Goal: Check status: Check status

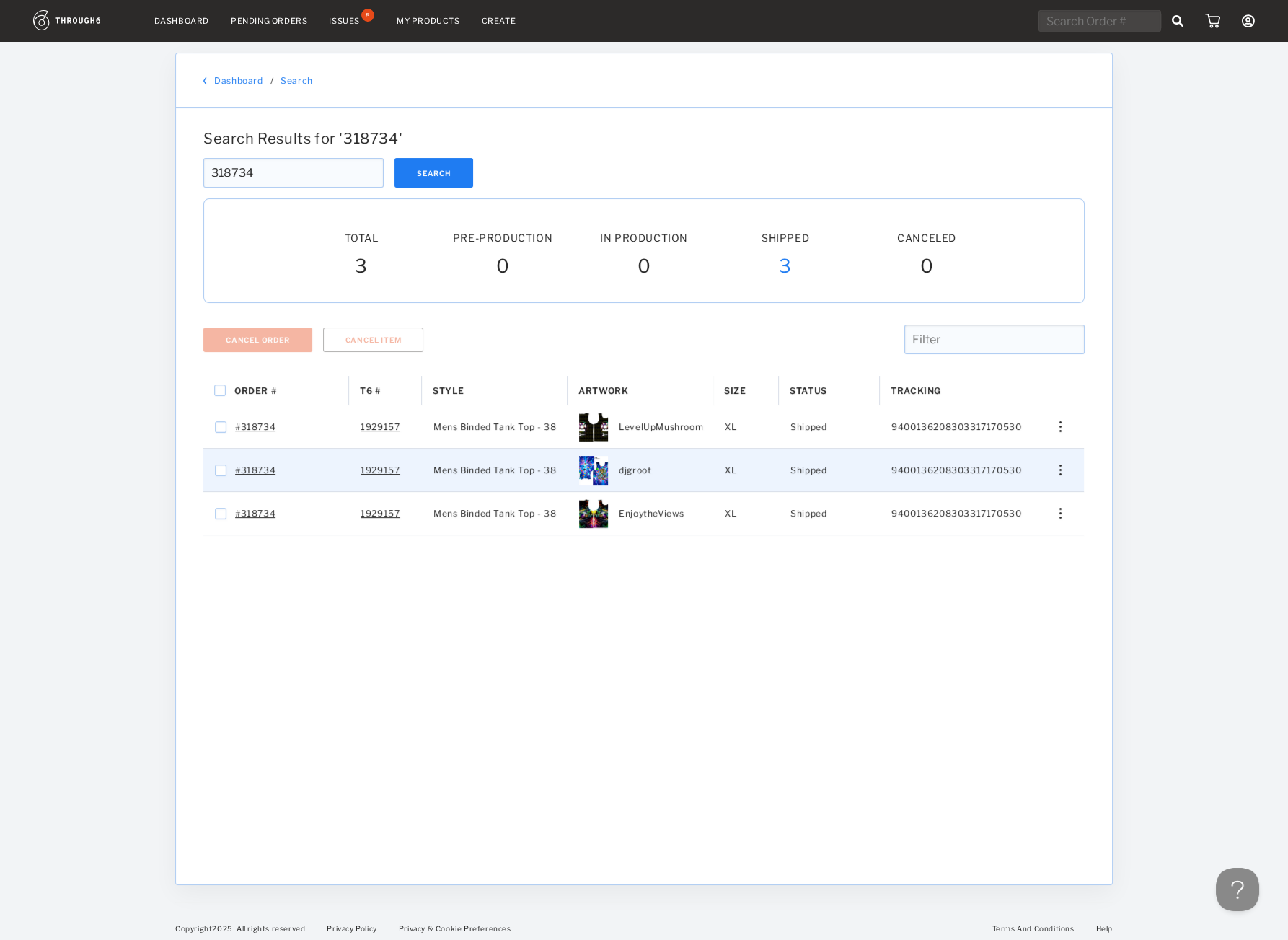
click at [1054, 466] on div "Edit Size Edit Shipping View History View Product" at bounding box center [1055, 470] width 59 height 42
click at [1062, 468] on img "Press SPACE to select this row." at bounding box center [1060, 470] width 2 height 11
click at [1010, 544] on span "View History" at bounding box center [995, 546] width 57 height 19
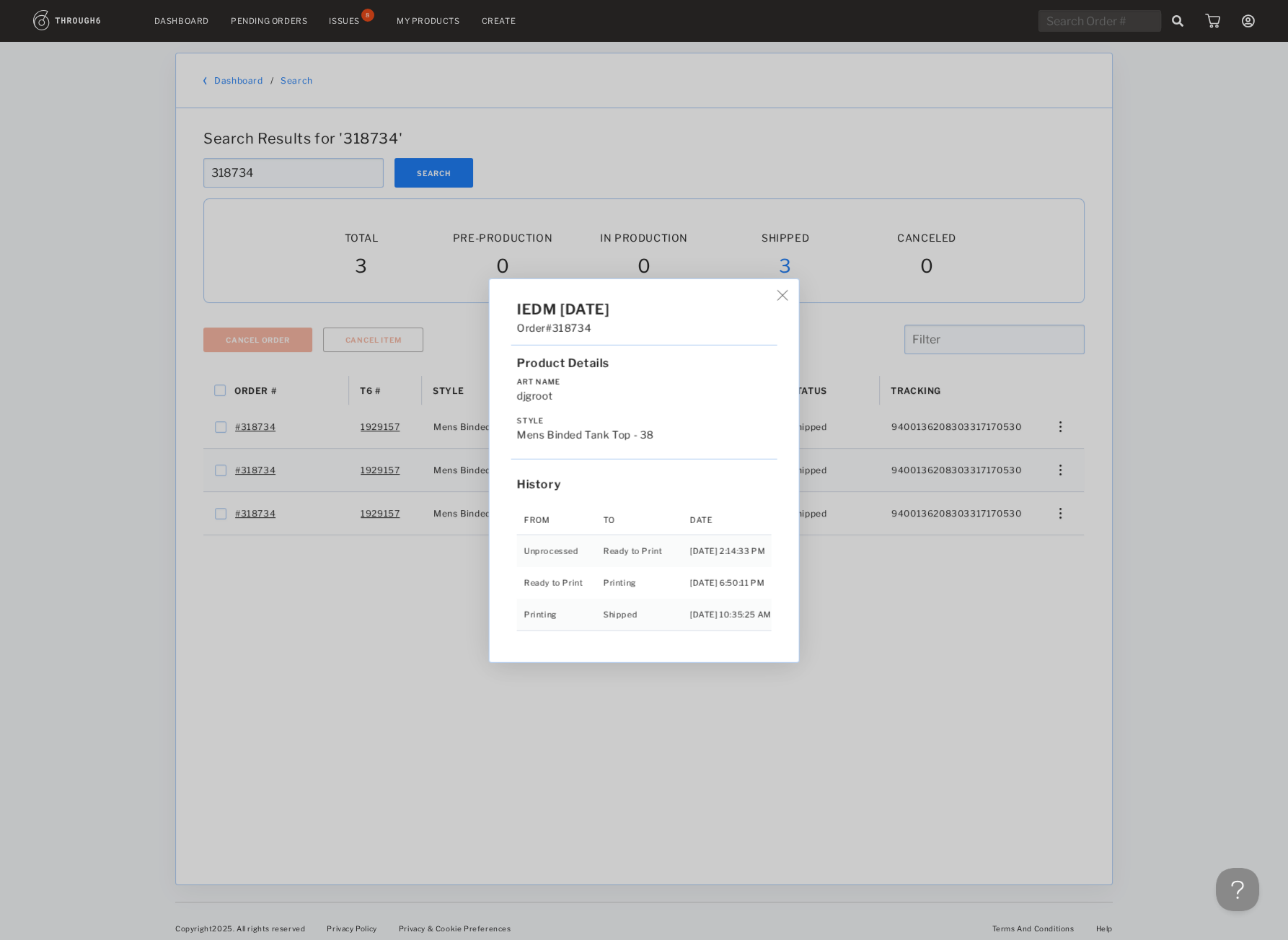
click at [1006, 621] on div "IEDM 05/02/25 Order #318734 Product Details Art Name djgroot Style Mens Binded …" at bounding box center [644, 470] width 1288 height 940
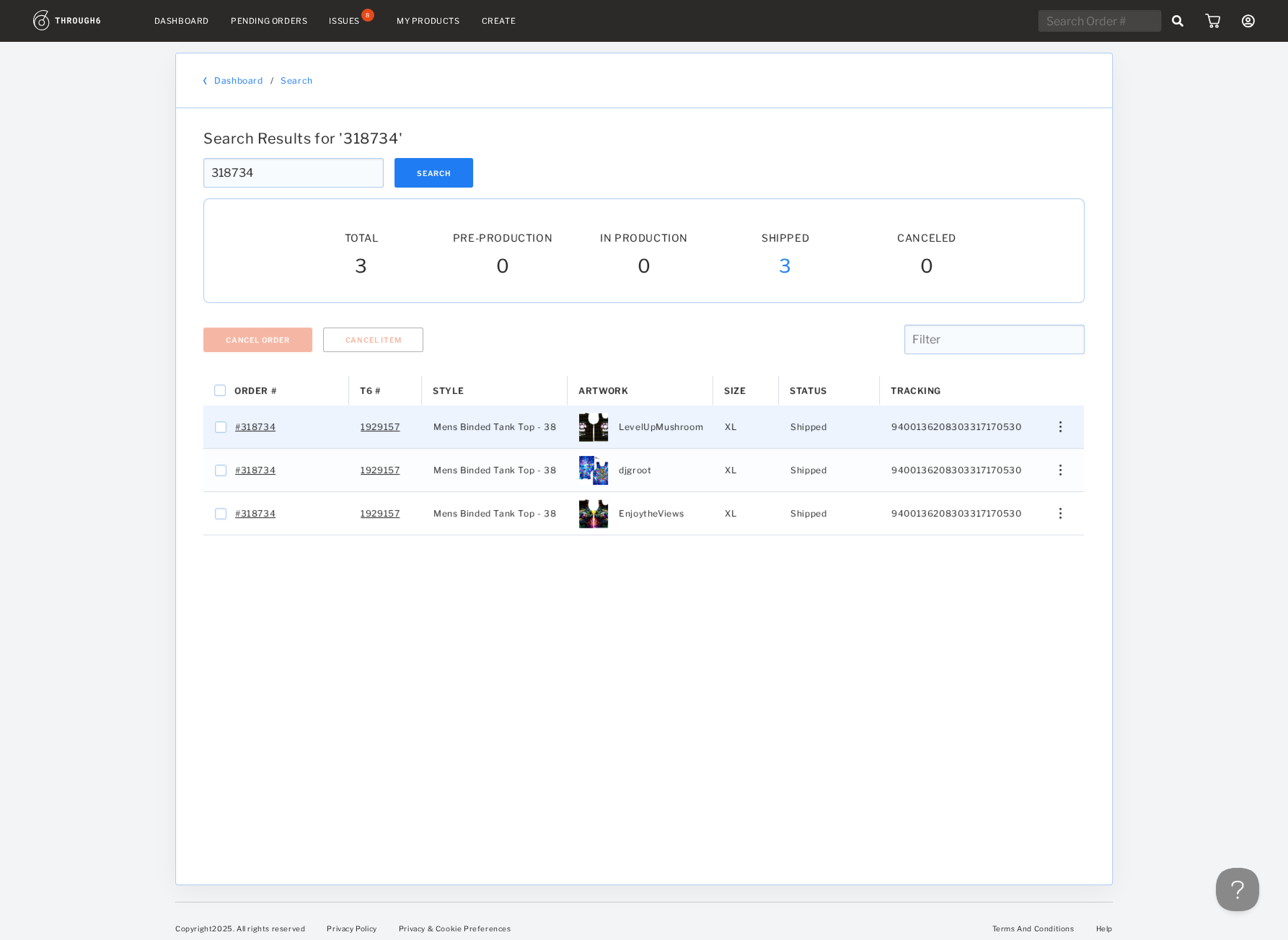
click at [1069, 410] on div "Edit Size Edit Shipping View History View Product" at bounding box center [1055, 426] width 59 height 42
click at [1058, 444] on div "Edit Size Edit Shipping View History View Product" at bounding box center [1055, 426] width 59 height 42
click at [1059, 432] on div "Press SPACE to select this row." at bounding box center [1055, 426] width 35 height 11
click at [1043, 497] on div "View History" at bounding box center [995, 503] width 111 height 30
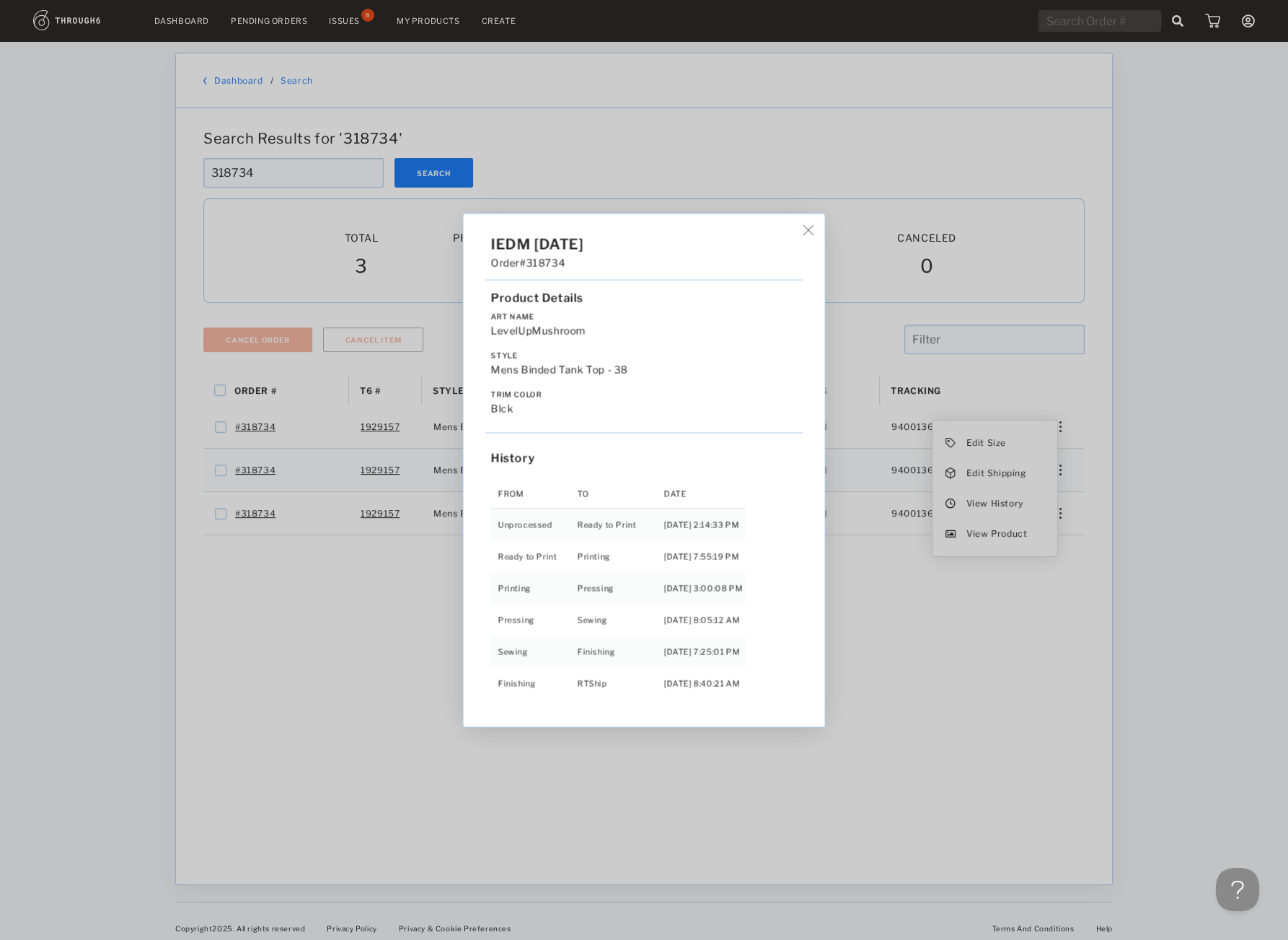
click at [317, 142] on div "IEDM 05/02/25 Order #318734 Product Details Art Name LevelUpMushroom Style Mens…" at bounding box center [644, 470] width 1288 height 940
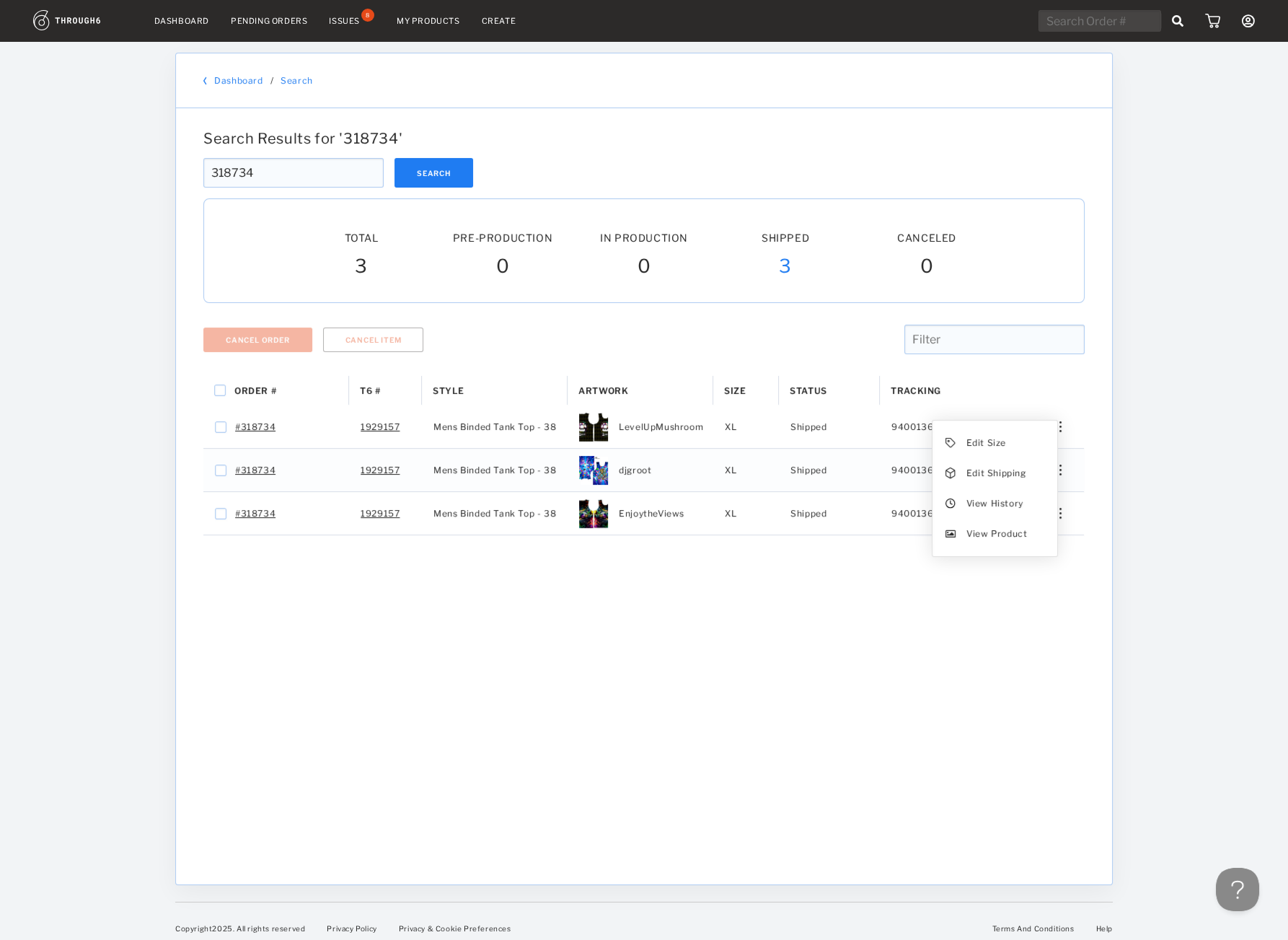
drag, startPoint x: 303, startPoint y: 173, endPoint x: 299, endPoint y: 186, distance: 13.6
click at [299, 186] on input "318734" at bounding box center [294, 173] width 181 height 29
drag, startPoint x: 299, startPoint y: 186, endPoint x: 26, endPoint y: 216, distance: 274.6
click at [203, 187] on input "318734" at bounding box center [294, 173] width 181 height 29
paste input "7508"
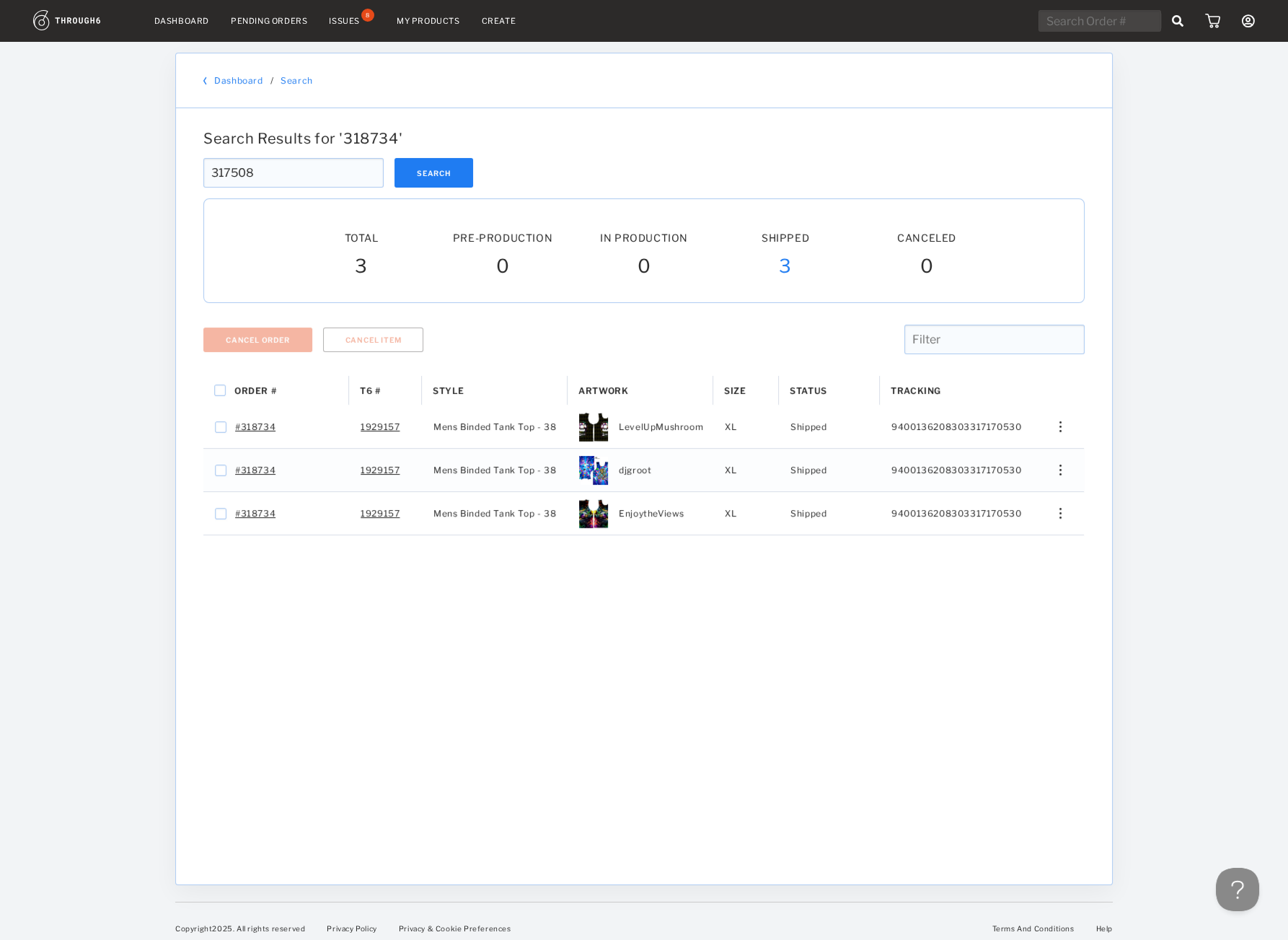
type input "317508"
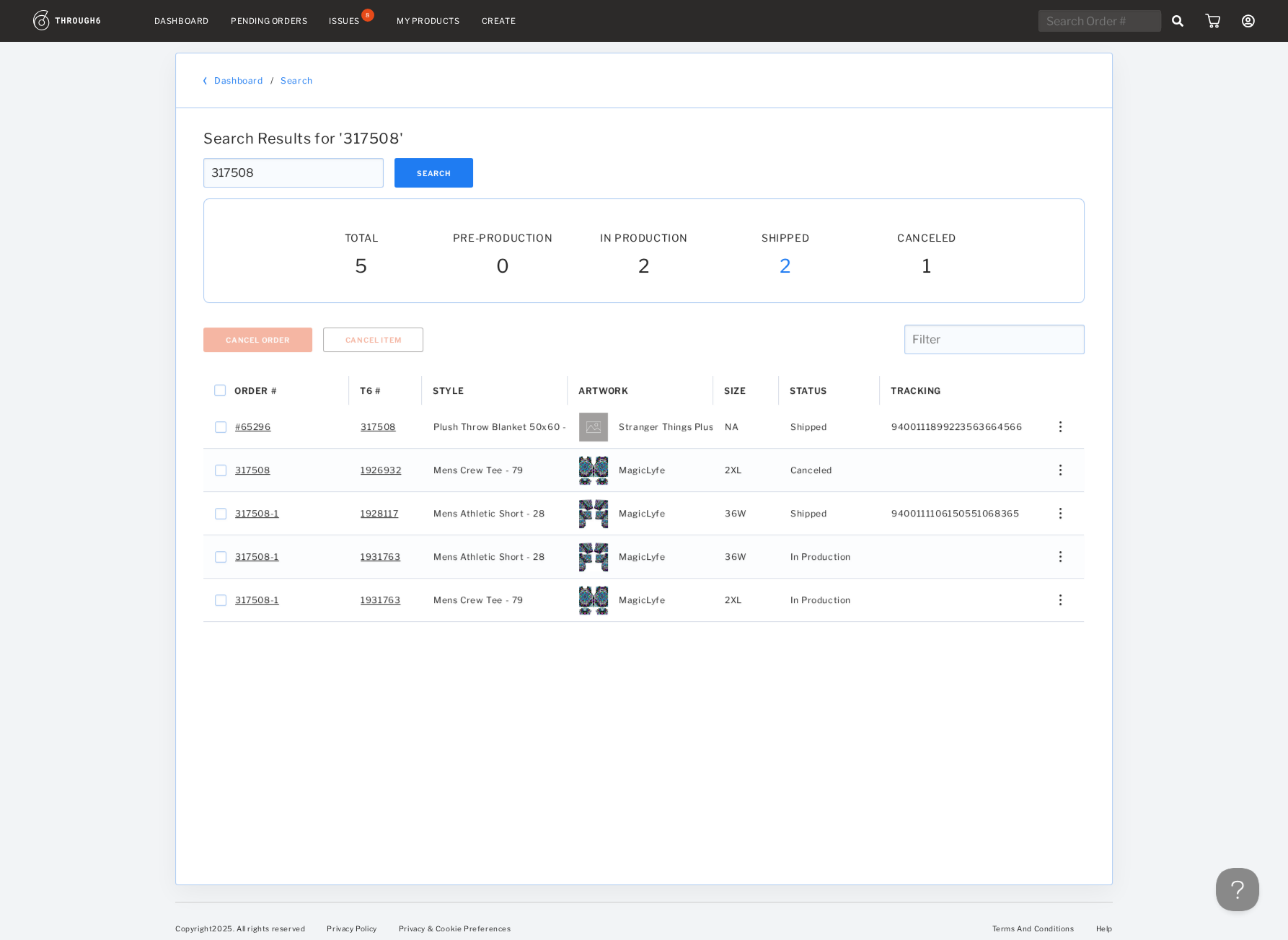
drag, startPoint x: 244, startPoint y: 181, endPoint x: -41, endPoint y: 174, distance: 285.1
click at [203, 174] on input "317508" at bounding box center [294, 173] width 181 height 29
paste input "RTDBZR245"
drag, startPoint x: 176, startPoint y: 238, endPoint x: 178, endPoint y: 249, distance: 11.2
click at [181, 248] on div "Dashboard / Search Search Results for ' 317508 ' RTDBZR2458 Search RTDBZR2458 T…" at bounding box center [644, 469] width 937 height 833
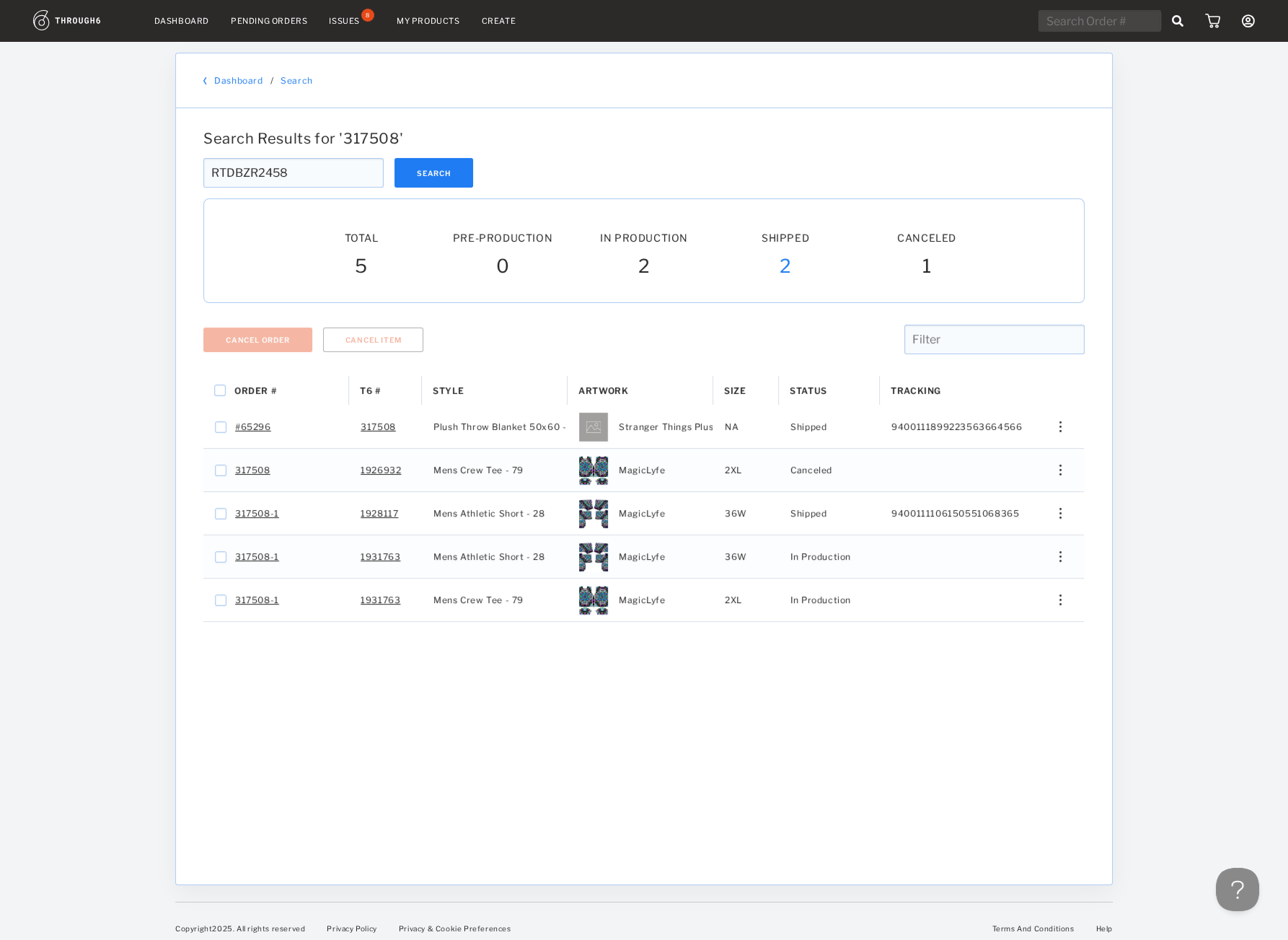
drag, startPoint x: 317, startPoint y: 178, endPoint x: -133, endPoint y: 126, distance: 453.0
click at [203, 158] on input "RTDBZR2458" at bounding box center [294, 173] width 181 height 29
paste input "text"
type input "RTDBZR245"
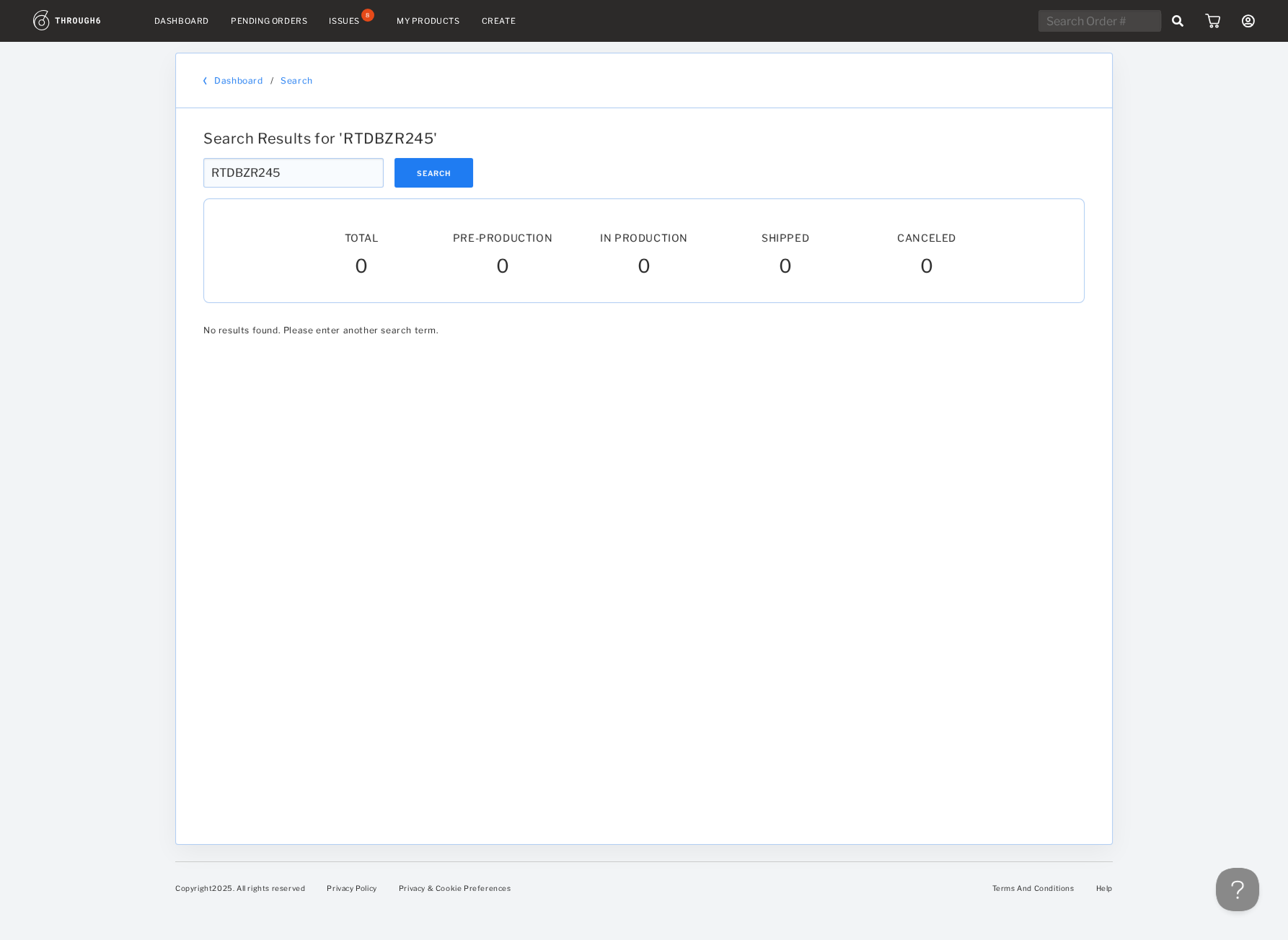
click at [308, 162] on input "RTDBZR245" at bounding box center [294, 173] width 181 height 29
type input "RTDBZR244"
drag, startPoint x: 362, startPoint y: 163, endPoint x: -212, endPoint y: 222, distance: 577.0
click at [203, 187] on input "RTDBZR244" at bounding box center [294, 173] width 181 height 29
type input "317508"
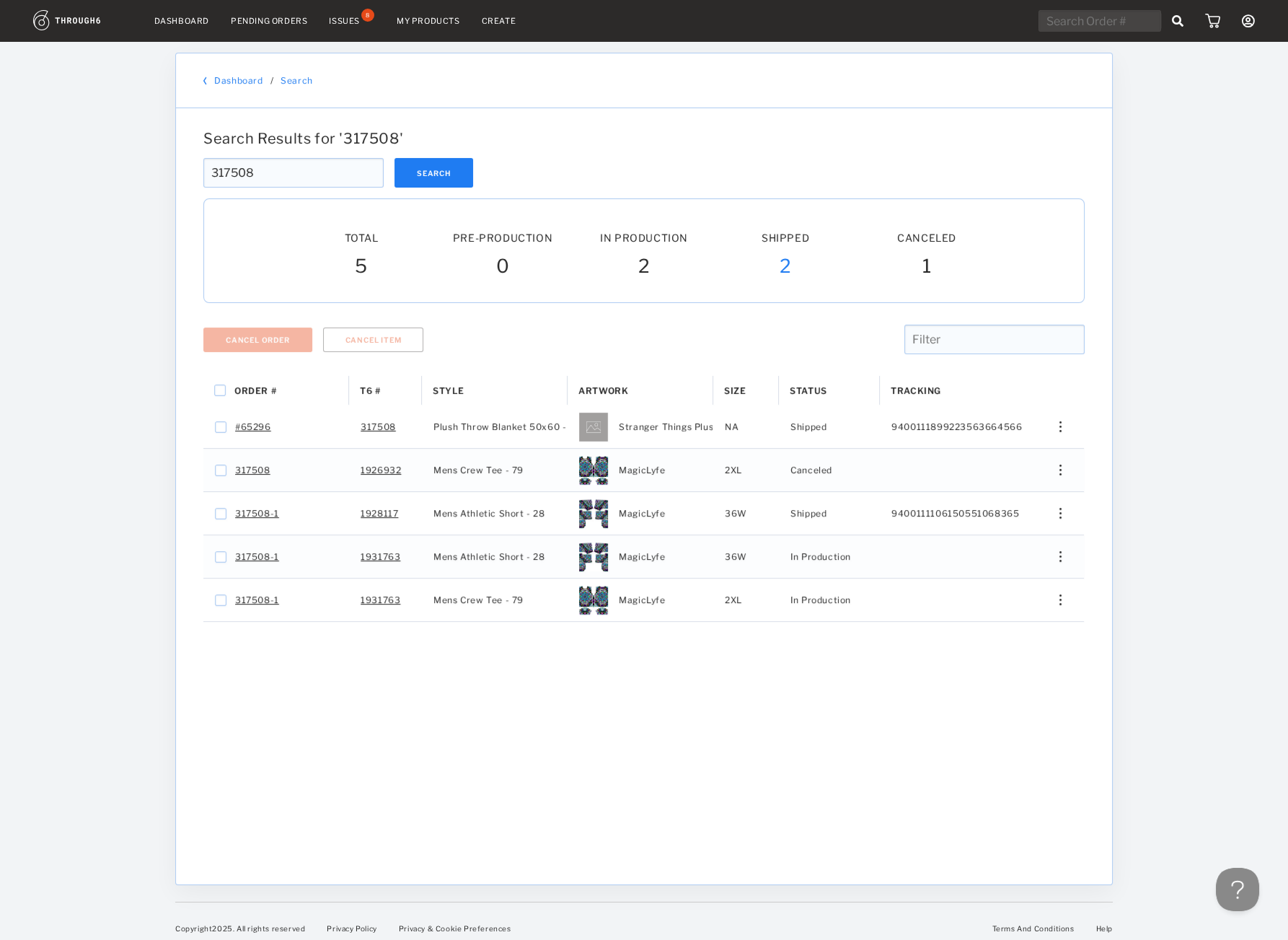
click at [854, 737] on div "Order # T6 # Style" at bounding box center [644, 619] width 881 height 487
click at [1159, 157] on div "Dashboard Pending Orders Issues 8 My Products Create My Account Sign Out Dashbo…" at bounding box center [644, 474] width 1288 height 949
click at [310, 158] on input "317508" at bounding box center [294, 173] width 181 height 29
click at [258, 171] on input "317508" at bounding box center [294, 173] width 181 height 29
click at [68, 172] on div "Dashboard Pending Orders Issues 8 My Products Create My Account Sign Out Dashbo…" at bounding box center [644, 474] width 1288 height 949
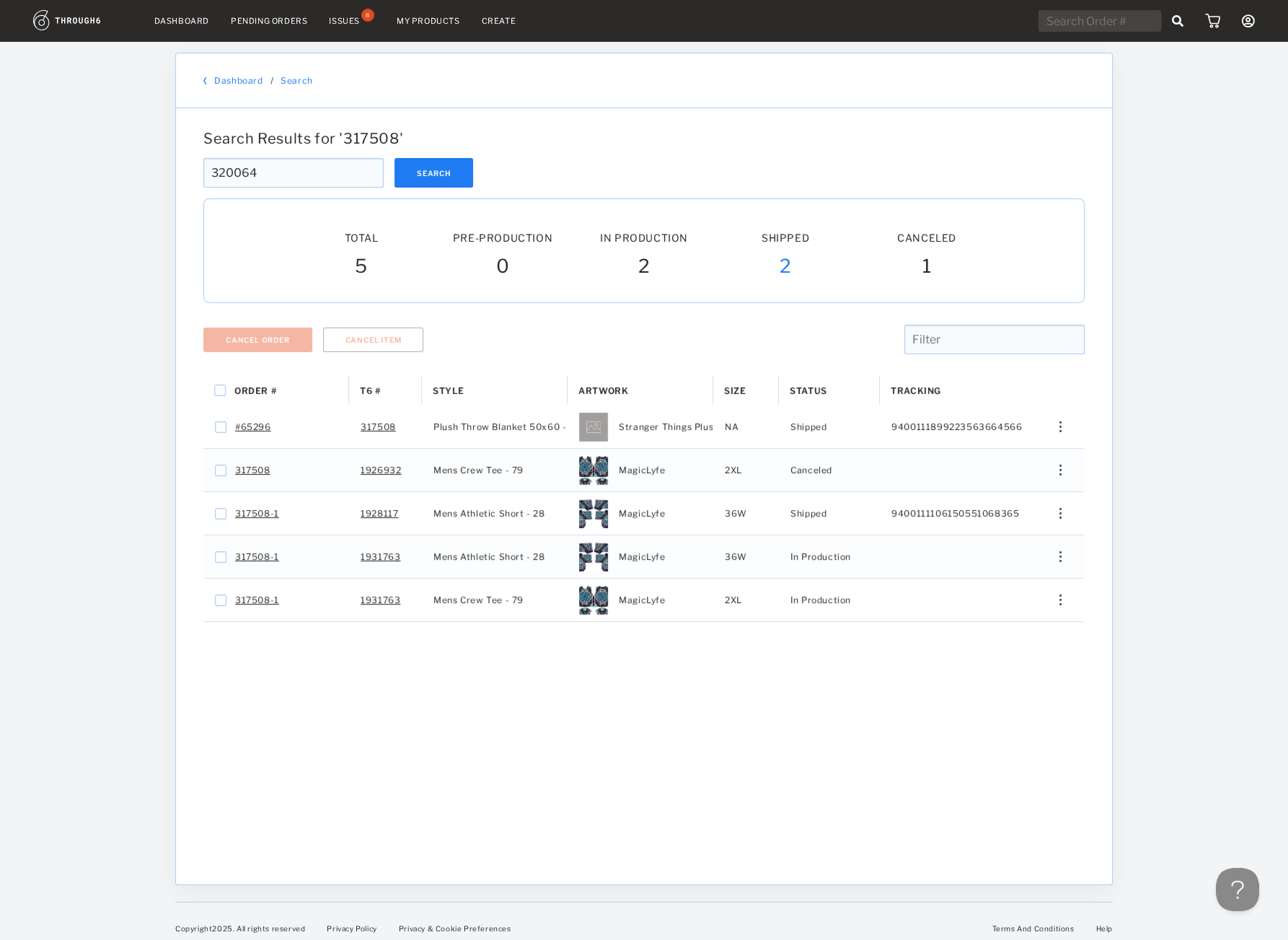
type input "320064"
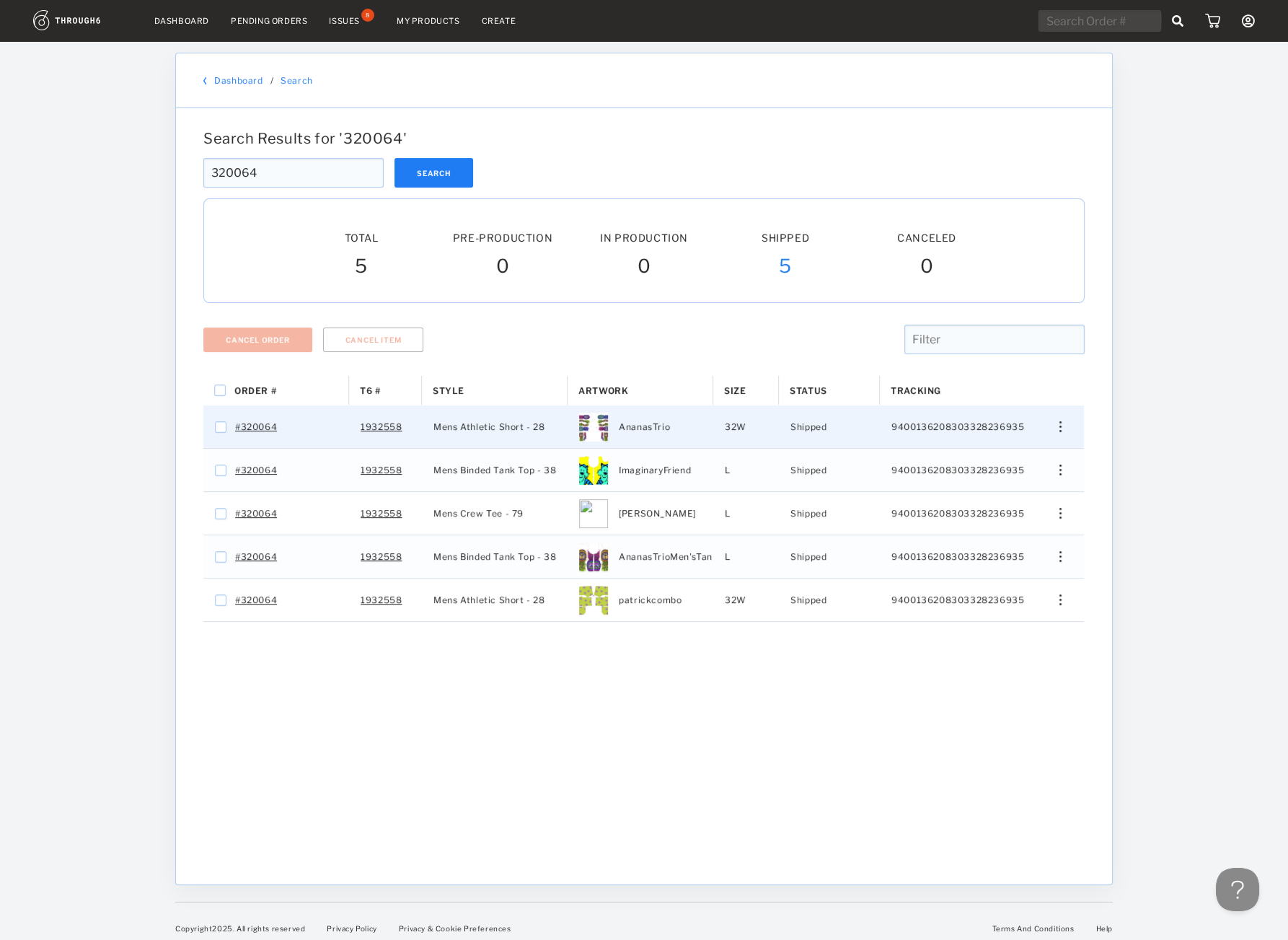
click at [1055, 435] on div "Edit Size Edit Shipping View History View Product" at bounding box center [1055, 426] width 59 height 42
click at [1061, 430] on img "Press SPACE to select this row." at bounding box center [1060, 426] width 2 height 11
click at [948, 499] on div "View History" at bounding box center [995, 503] width 111 height 30
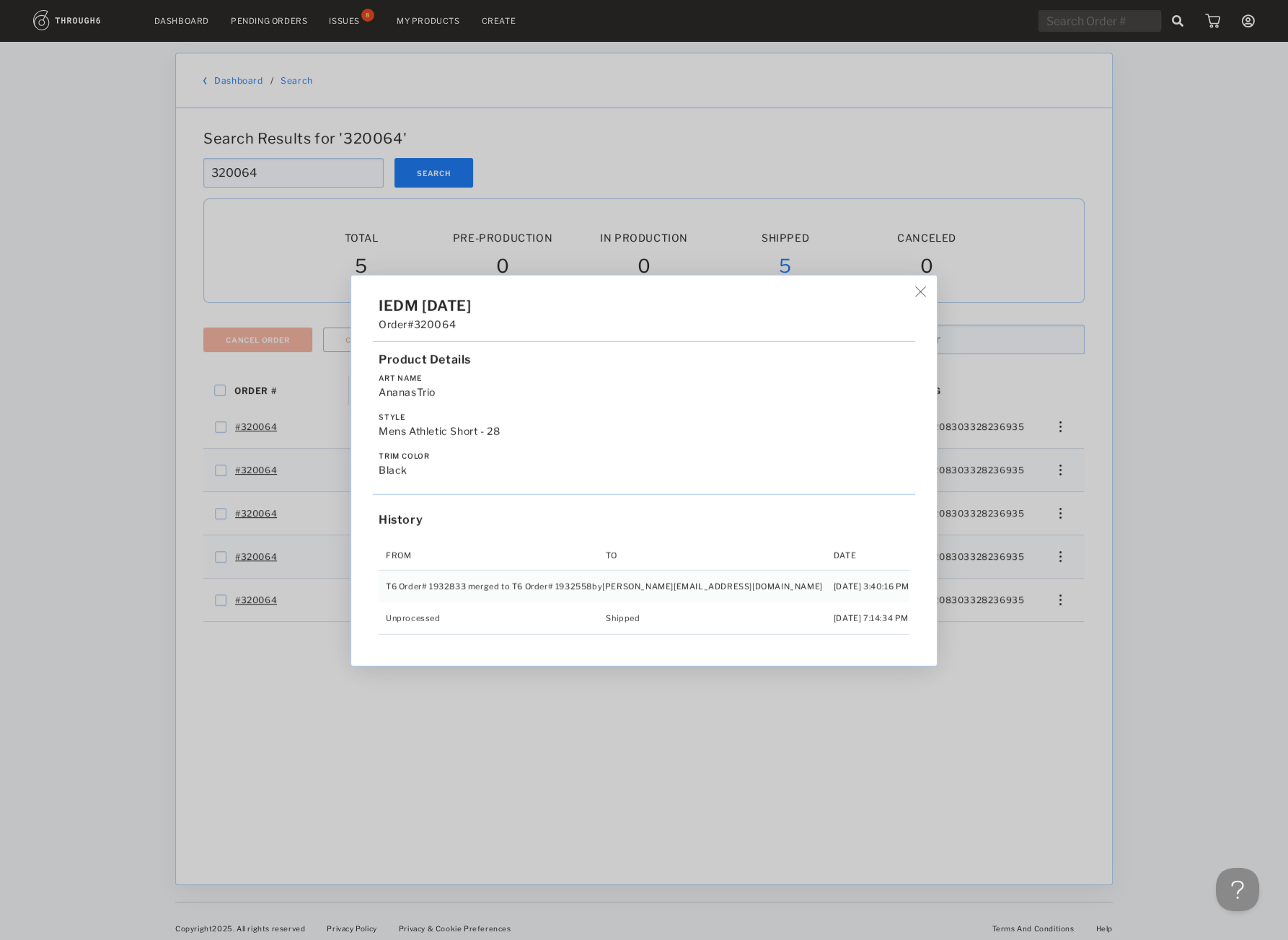
click at [1124, 467] on div "IEDM [DATE] Order #320064 Product Details Art Name AnanasTrio Style Mens Athlet…" at bounding box center [644, 470] width 1288 height 940
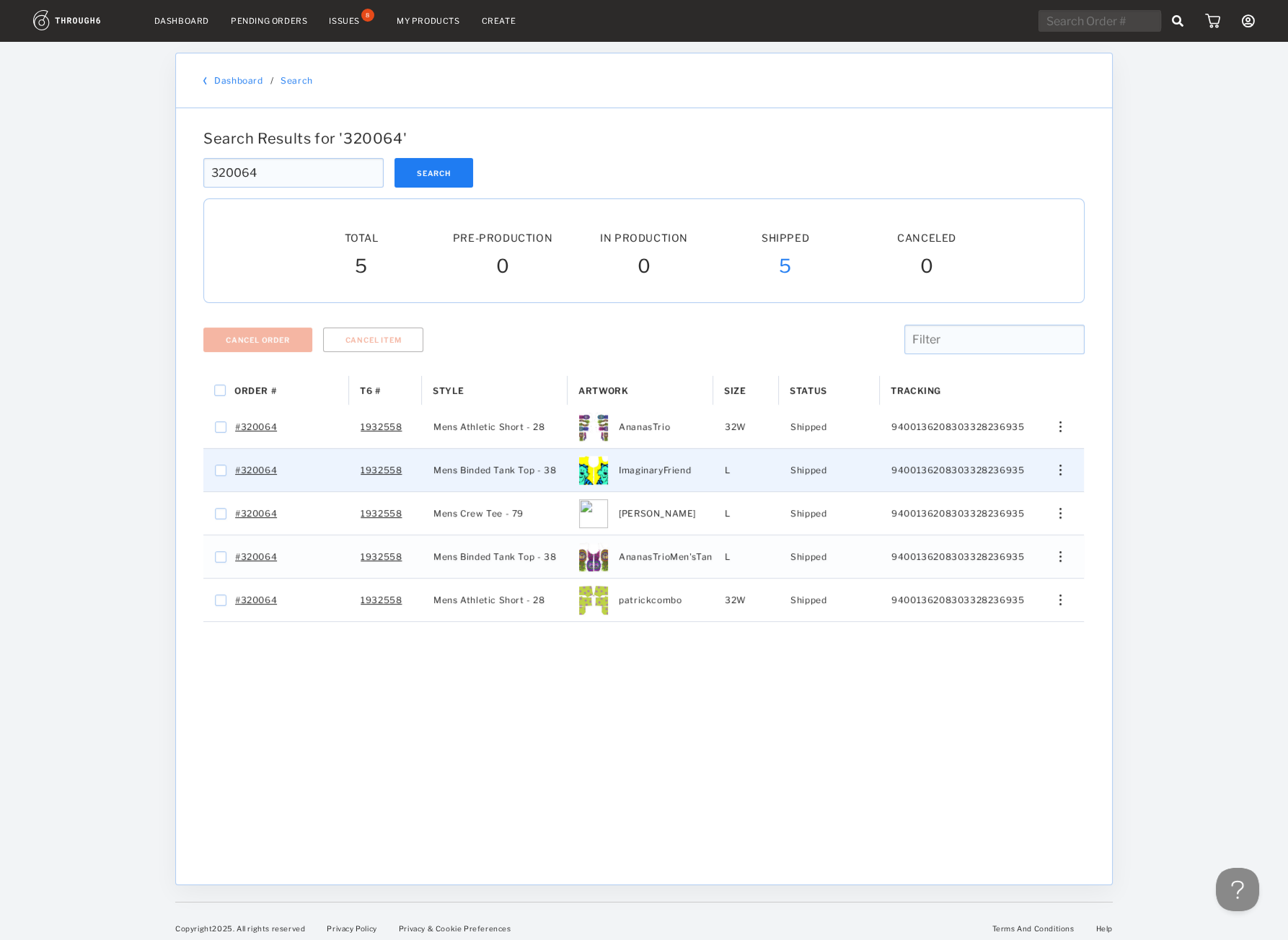
click at [1061, 457] on div "Edit Size Edit Shipping View History View Product" at bounding box center [1055, 470] width 59 height 42
click at [1061, 470] on img "Press SPACE to select this row." at bounding box center [1060, 470] width 2 height 11
click at [1013, 537] on div "View History" at bounding box center [995, 546] width 111 height 30
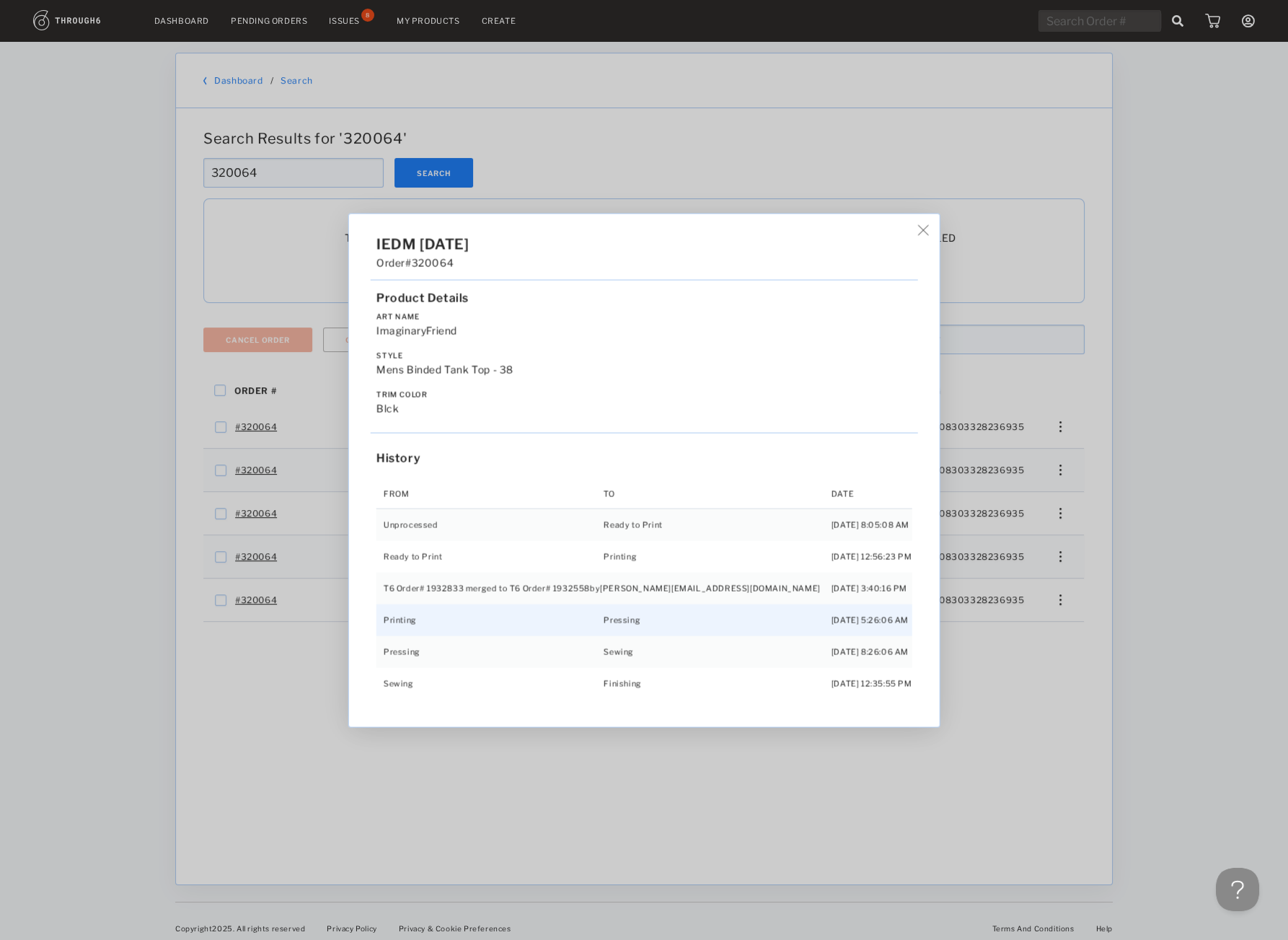
scroll to position [29, 0]
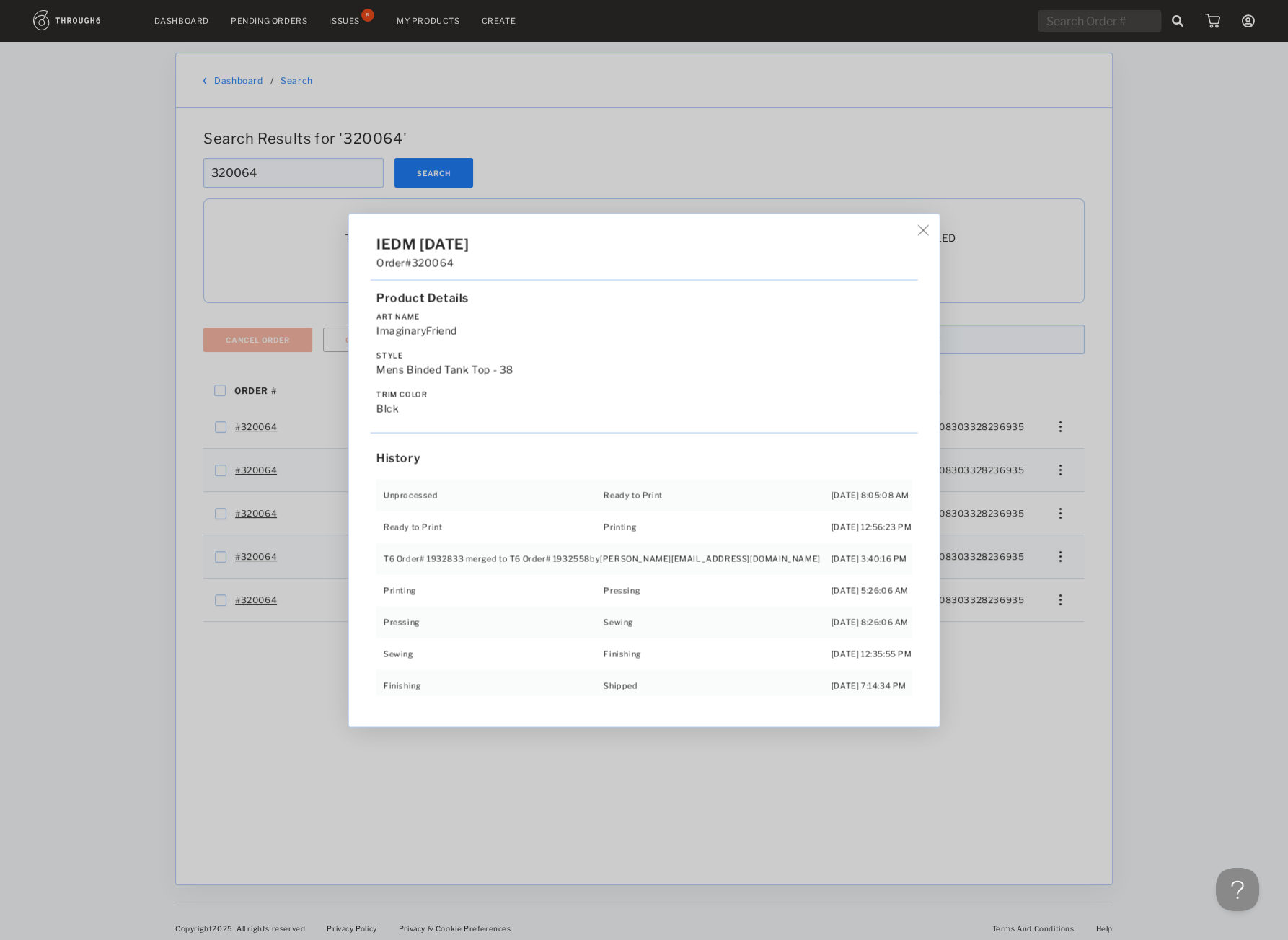
click at [1061, 521] on div "IEDM [DATE] Order #320064 Product Details Art Name ImaginaryFriend Style Mens B…" at bounding box center [644, 470] width 1288 height 940
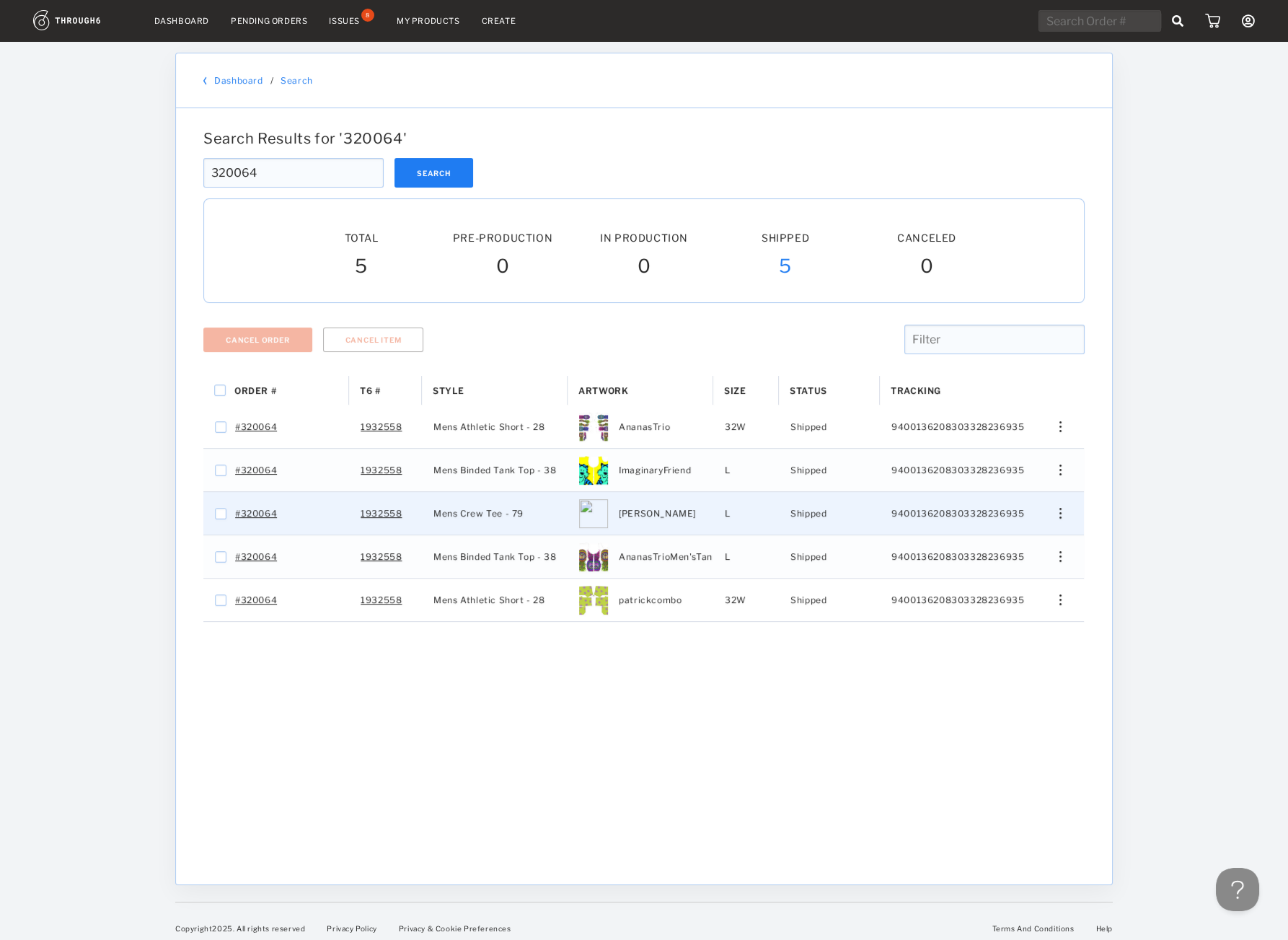
click at [1059, 521] on div "Edit Size Edit Shipping View History View Product" at bounding box center [1055, 514] width 59 height 42
click at [1055, 505] on div "Edit Size Edit Shipping View History View Product" at bounding box center [1055, 514] width 59 height 42
click at [1064, 514] on div "Press SPACE to select this row." at bounding box center [1055, 513] width 35 height 11
click at [985, 590] on span "View History" at bounding box center [995, 590] width 57 height 19
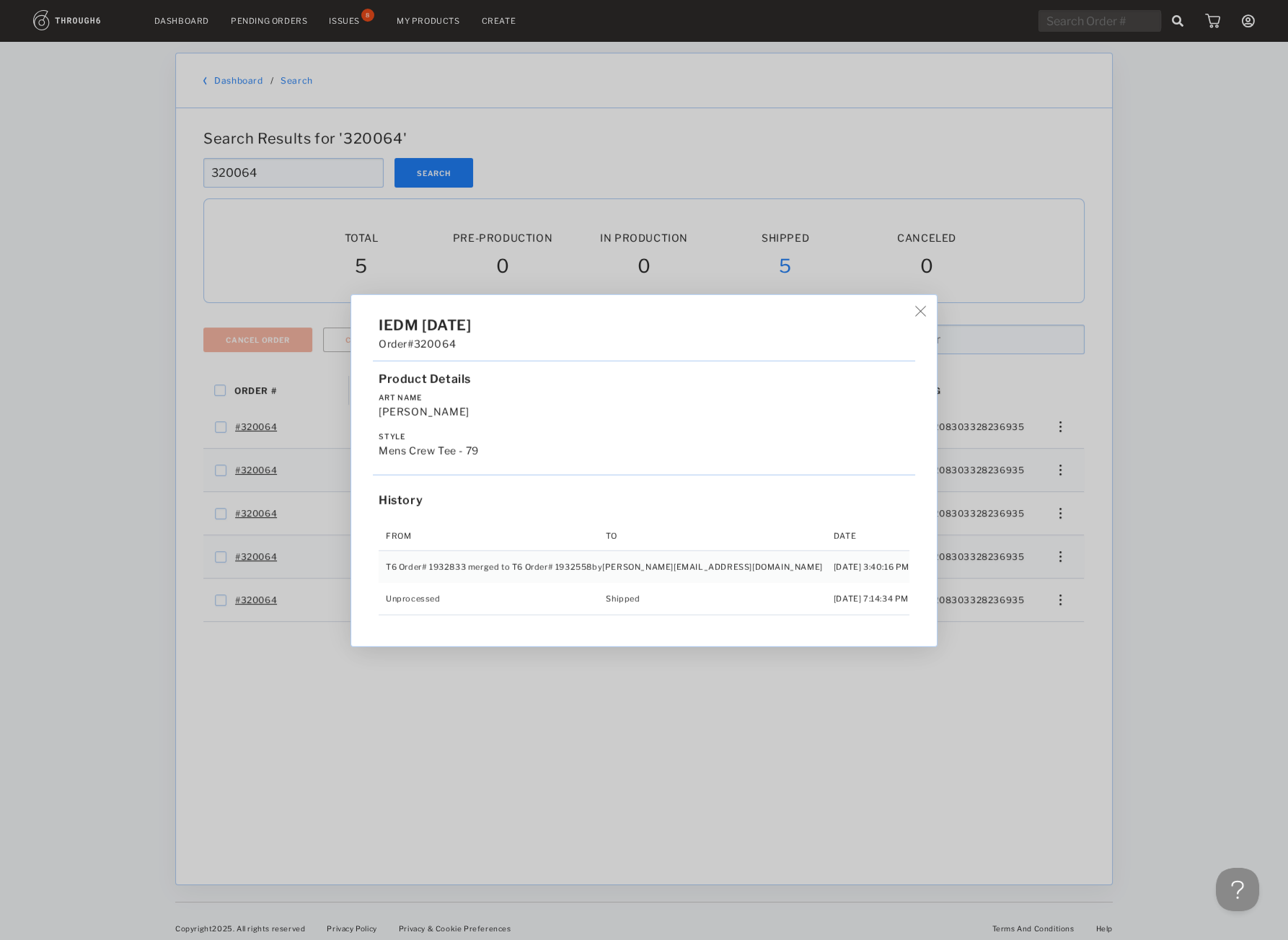
click at [961, 581] on div "IEDM [DATE] Order #320064 Product Details Art Name [PERSON_NAME] Style Mens Cre…" at bounding box center [644, 470] width 1288 height 940
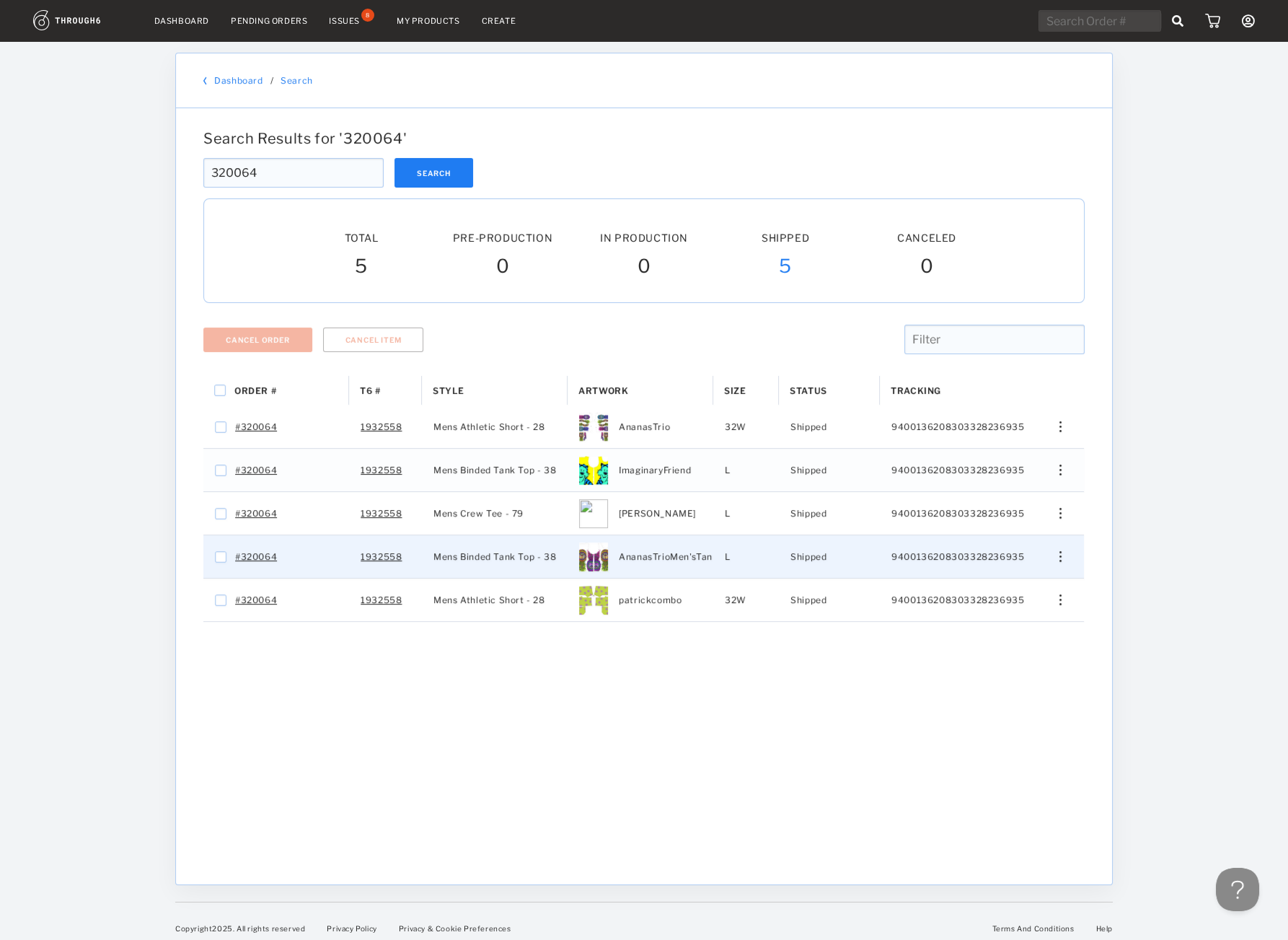
click at [1062, 562] on img "Press SPACE to select this row." at bounding box center [1060, 556] width 2 height 11
click at [979, 630] on span "View History" at bounding box center [995, 633] width 57 height 19
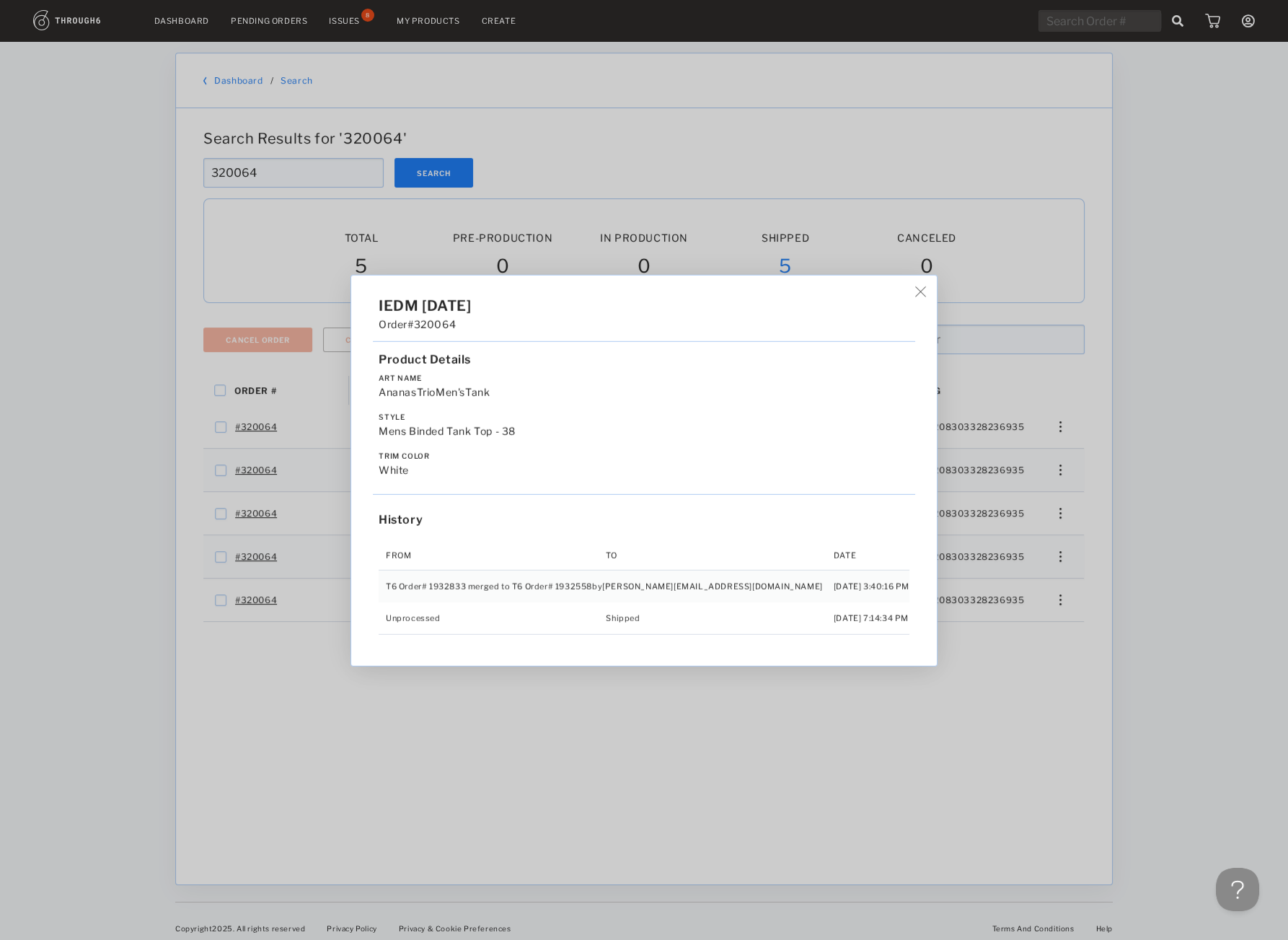
click at [1041, 604] on div "IEDM [DATE] Order #320064 Product Details Art Name AnanasTrioMen'sTank Style Me…" at bounding box center [644, 470] width 1288 height 940
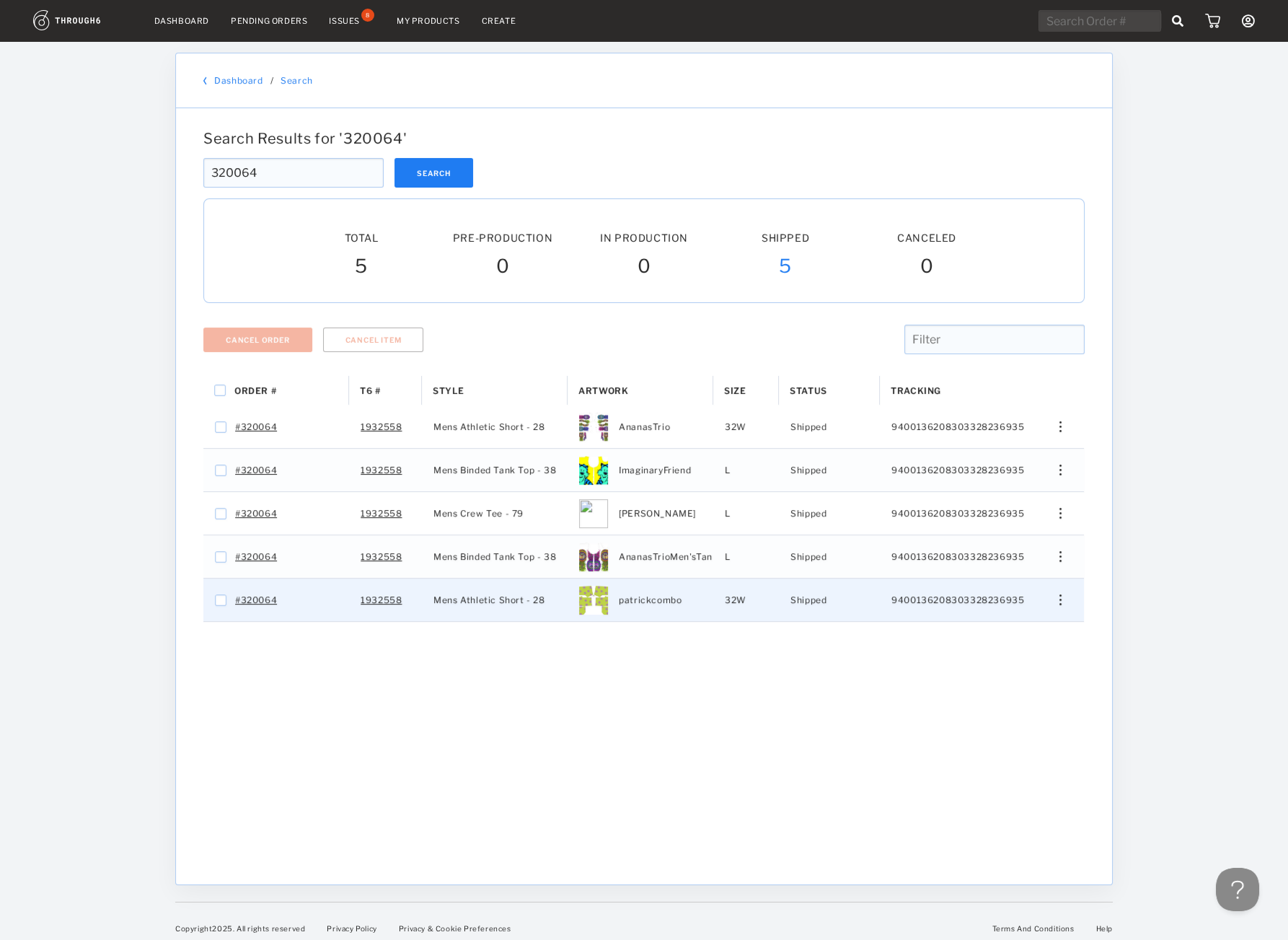
click at [1052, 601] on div "Edit Size Edit Shipping View History View Product" at bounding box center [1055, 599] width 35 height 11
click at [1015, 678] on span "View History" at bounding box center [995, 676] width 57 height 19
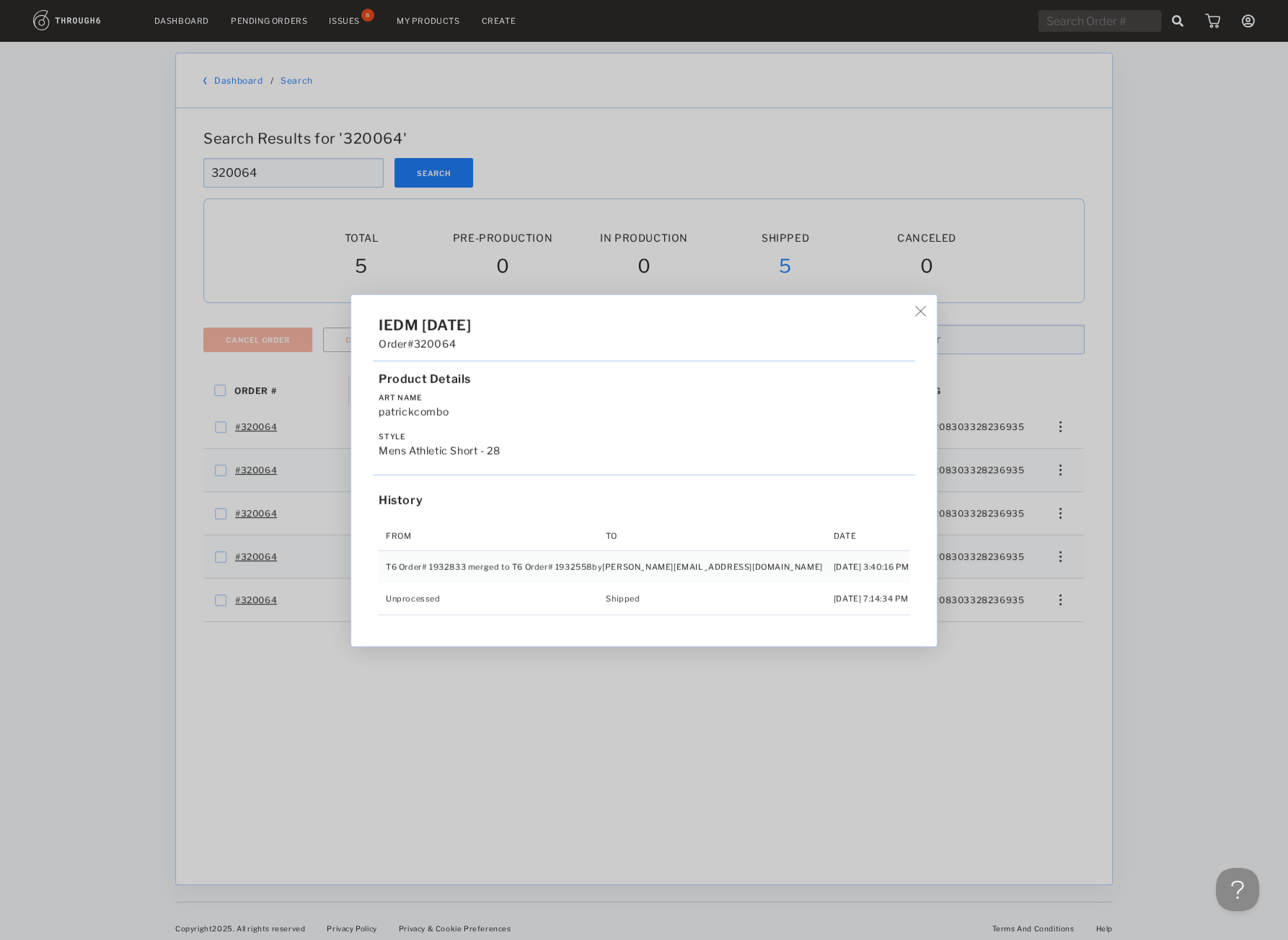
click at [951, 735] on div "IEDM [DATE] Order #320064 Product Details Art Name patrickcombo Style Mens Athl…" at bounding box center [644, 470] width 1288 height 940
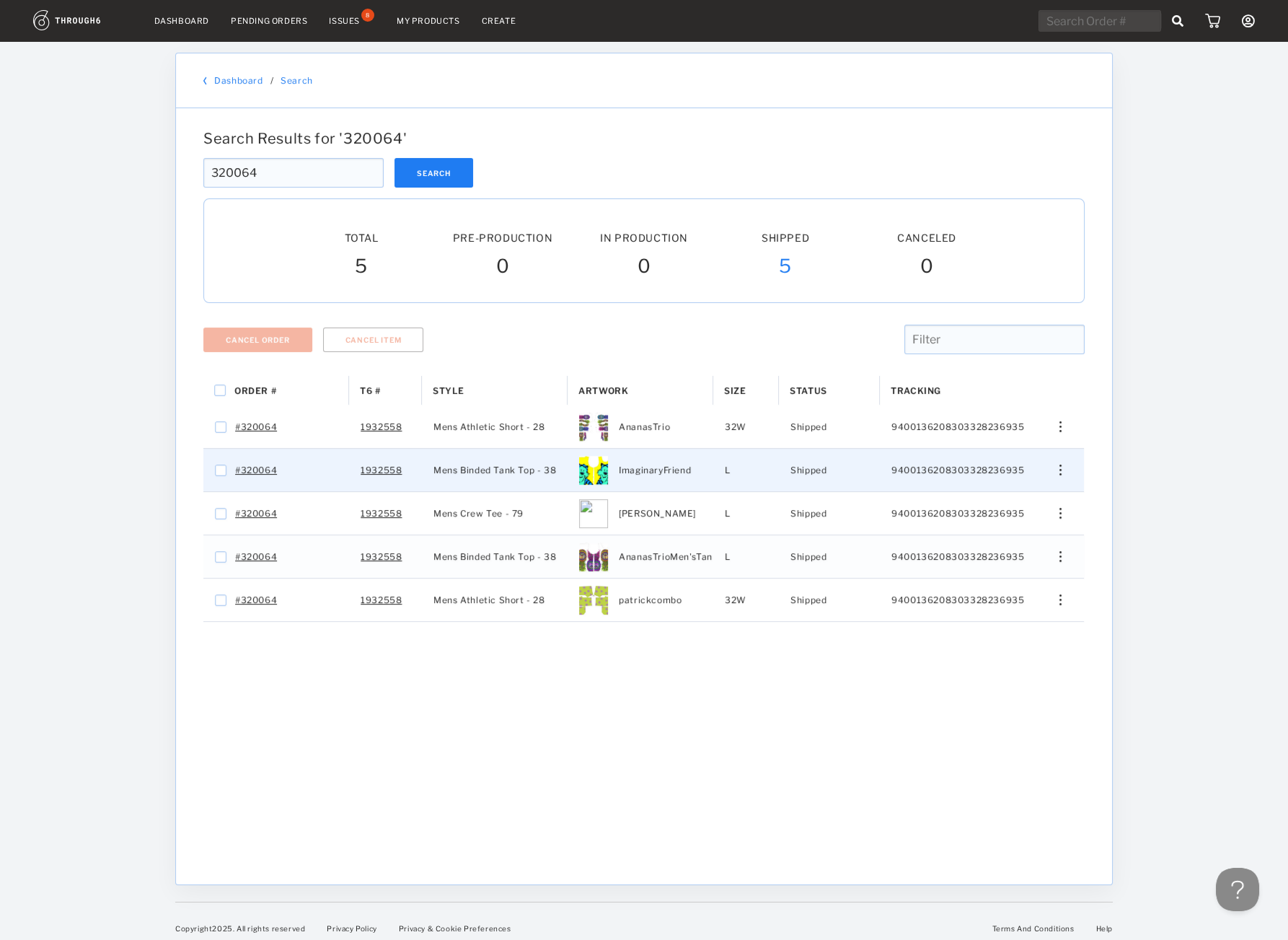
click at [1062, 468] on img "Press SPACE to select this row." at bounding box center [1060, 470] width 2 height 11
click at [981, 544] on span "View History" at bounding box center [995, 546] width 57 height 19
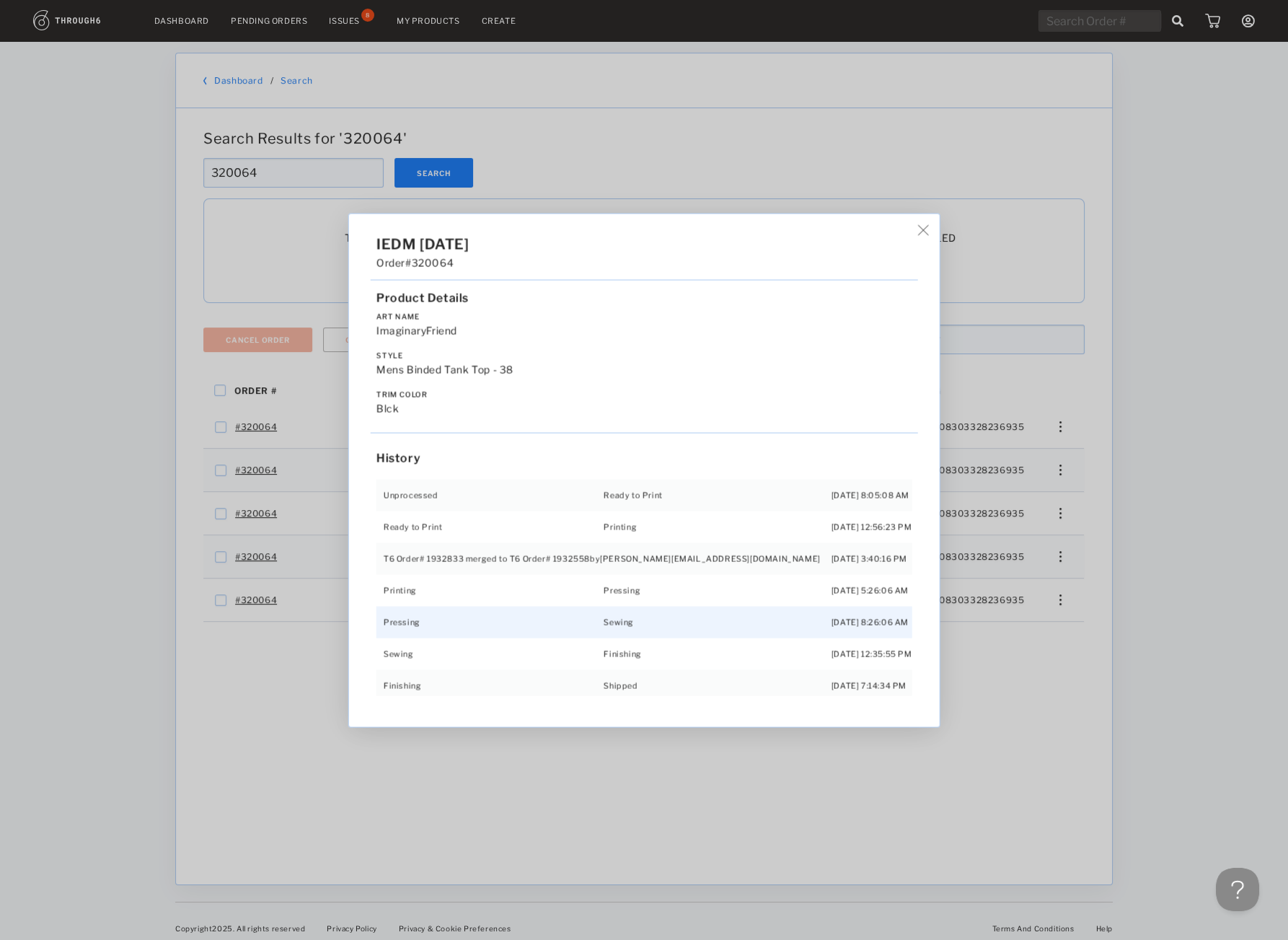
scroll to position [12, 0]
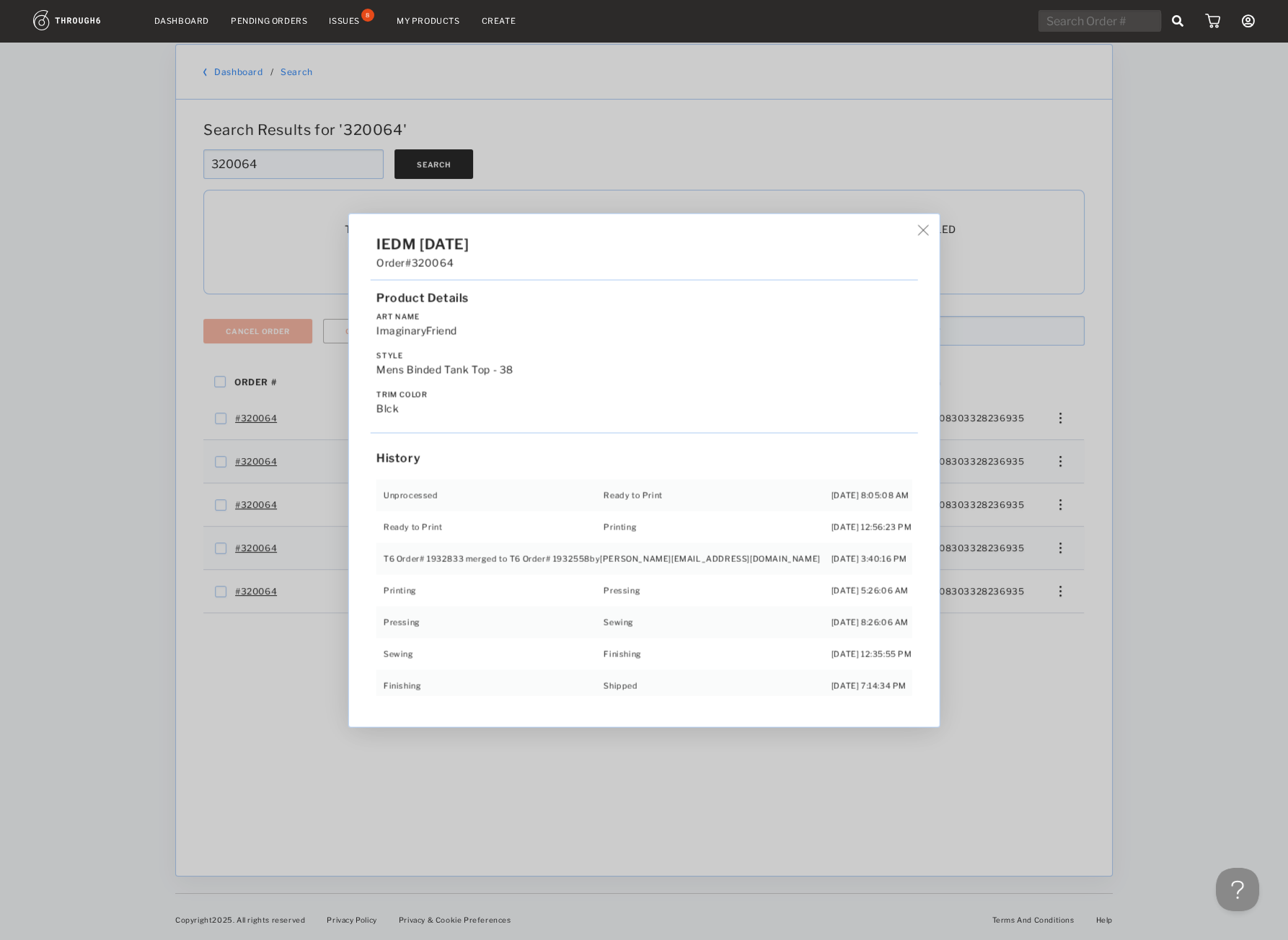
drag, startPoint x: 315, startPoint y: 698, endPoint x: 419, endPoint y: 147, distance: 560.7
click at [315, 697] on div "IEDM [DATE] Order #320064 Product Details Art Name ImaginaryFriend Style Mens B…" at bounding box center [644, 470] width 1288 height 940
